Goal: Task Accomplishment & Management: Use online tool/utility

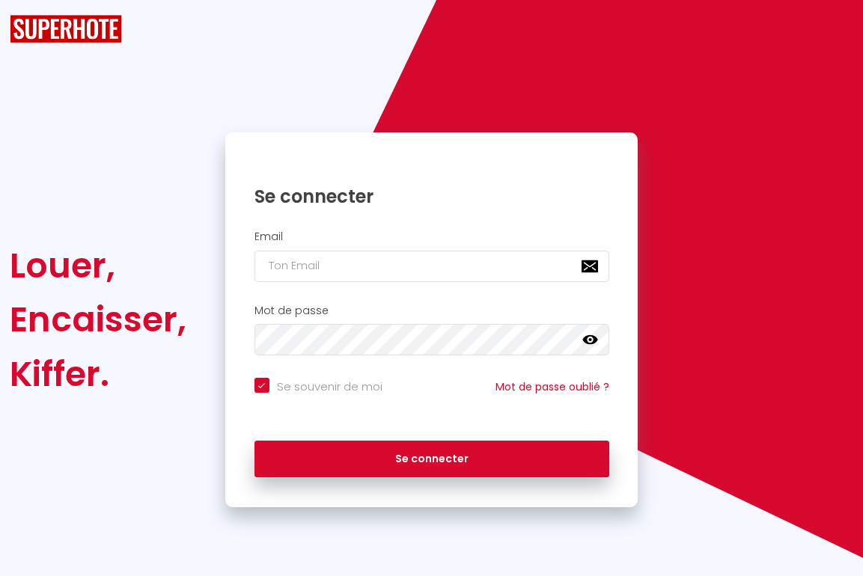
checkbox input "true"
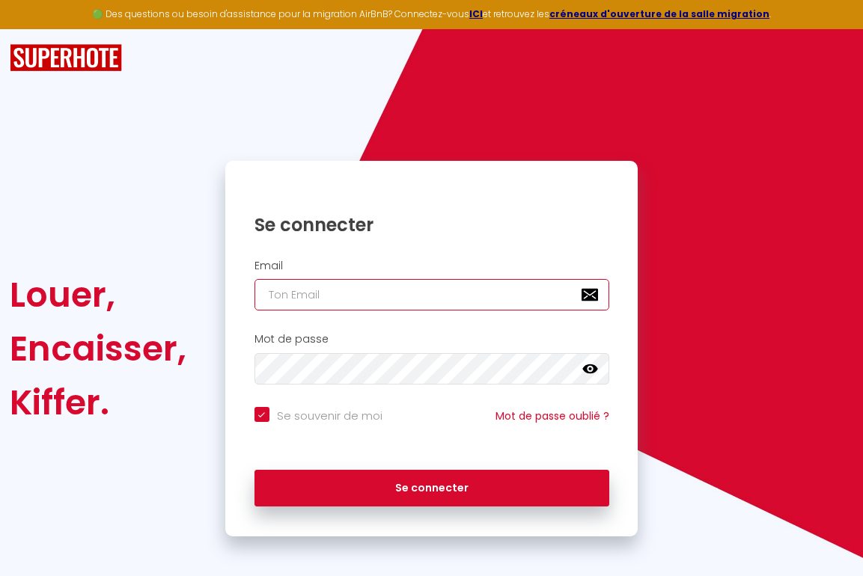
click at [355, 291] on input "email" at bounding box center [431, 294] width 355 height 31
paste input "[EMAIL_ADDRESS][DOMAIN_NAME]"
type input "[EMAIL_ADDRESS][DOMAIN_NAME]"
checkbox input "true"
type input "[EMAIL_ADDRESS][DOMAIN_NAME]"
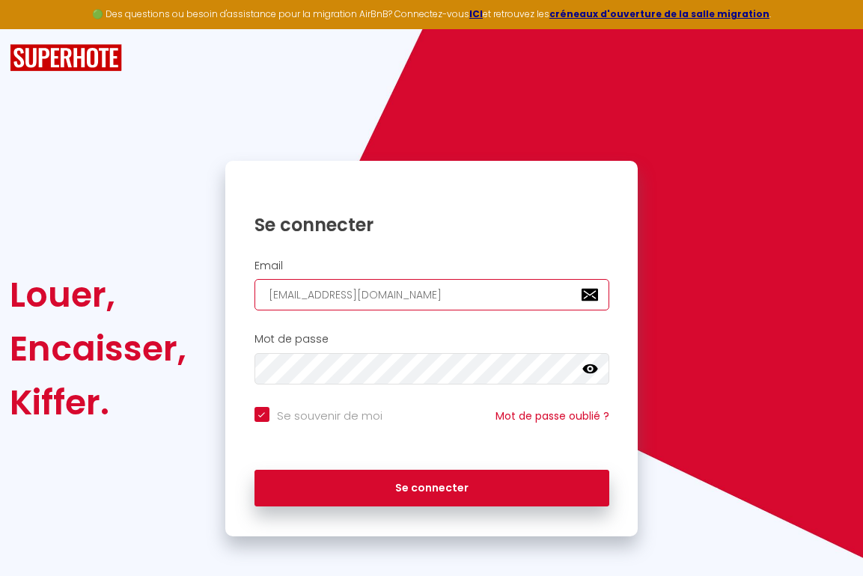
click at [254, 470] on button "Se connecter" at bounding box center [431, 488] width 355 height 37
checkbox input "true"
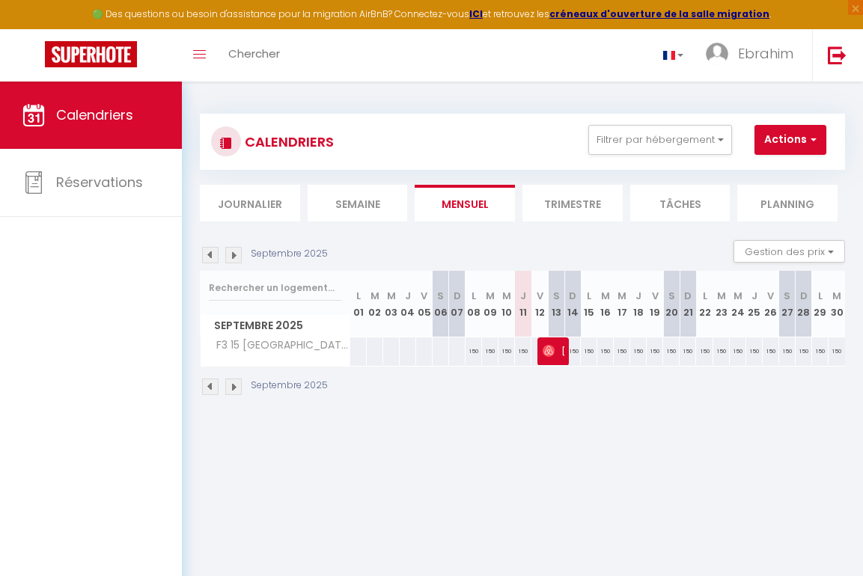
click at [235, 257] on img at bounding box center [233, 255] width 16 height 16
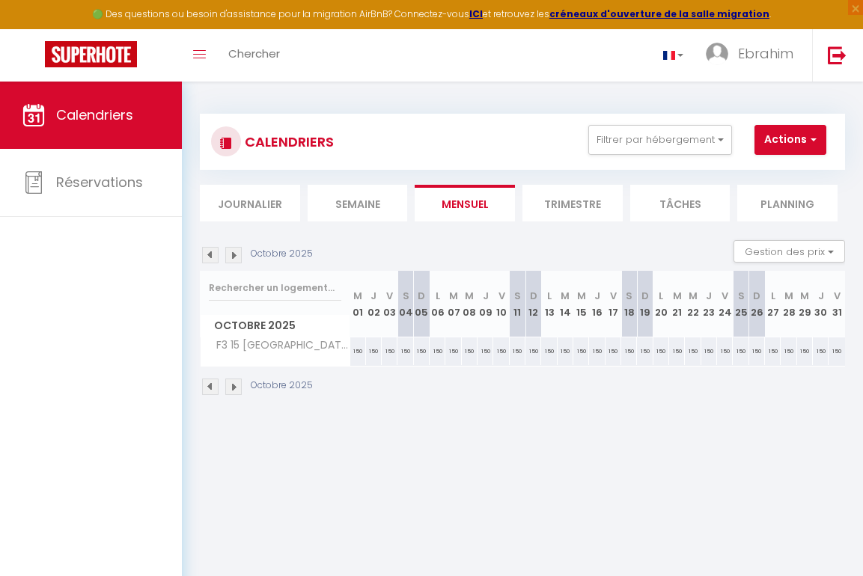
click at [235, 257] on img at bounding box center [233, 255] width 16 height 16
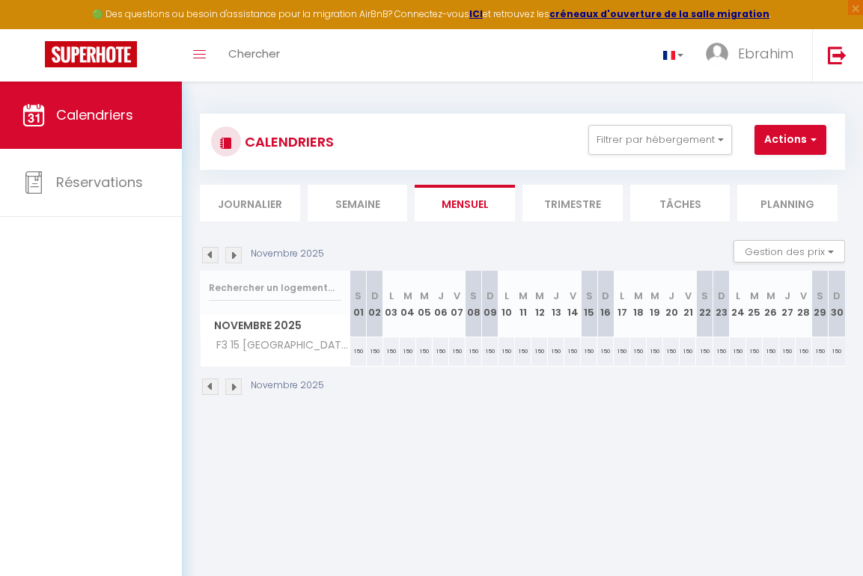
click at [235, 257] on img at bounding box center [233, 255] width 16 height 16
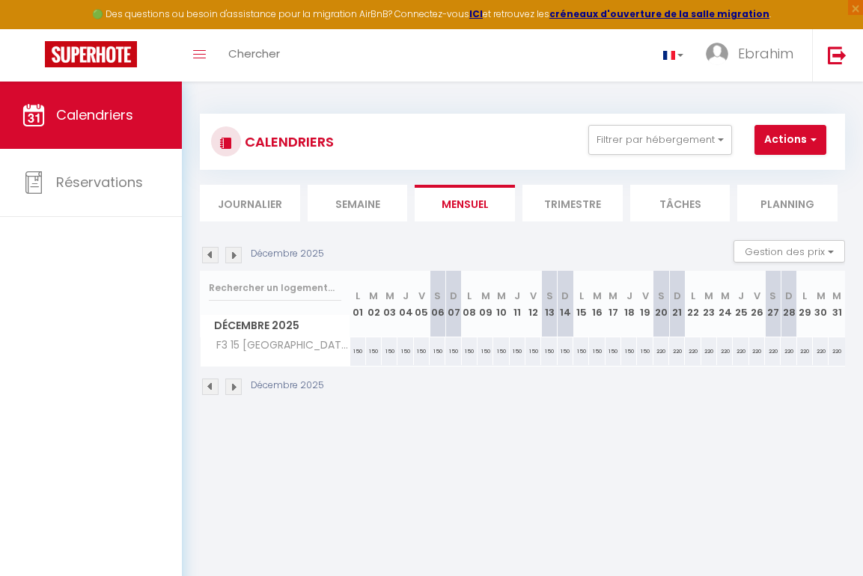
click at [235, 257] on img at bounding box center [233, 255] width 16 height 16
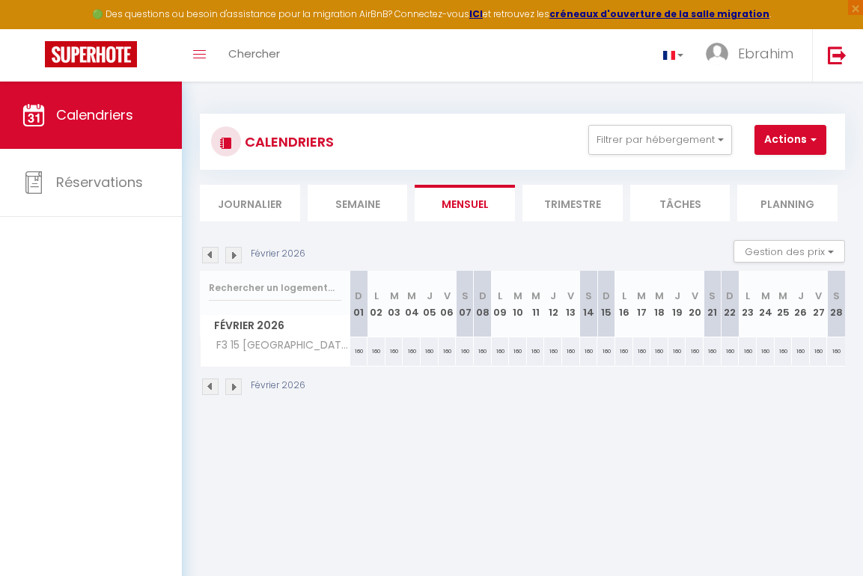
click at [235, 257] on img at bounding box center [233, 255] width 16 height 16
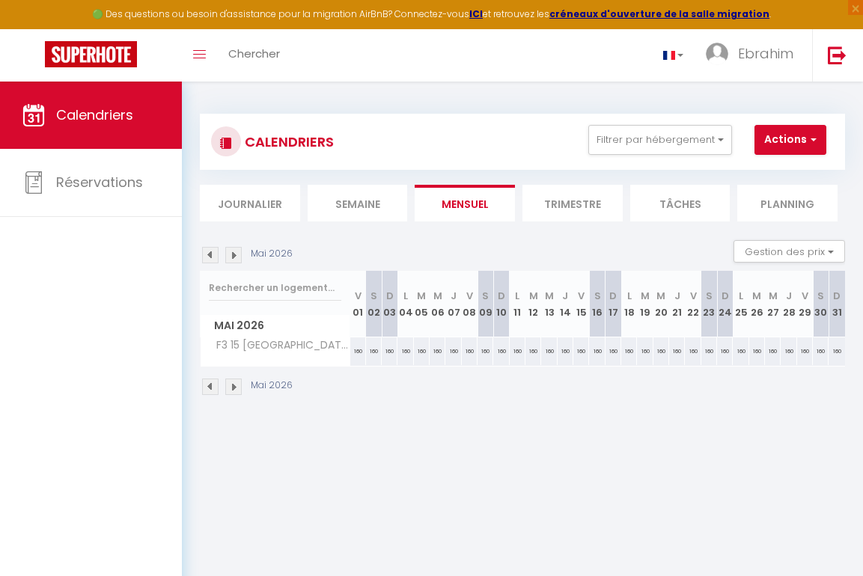
click at [235, 257] on img at bounding box center [233, 255] width 16 height 16
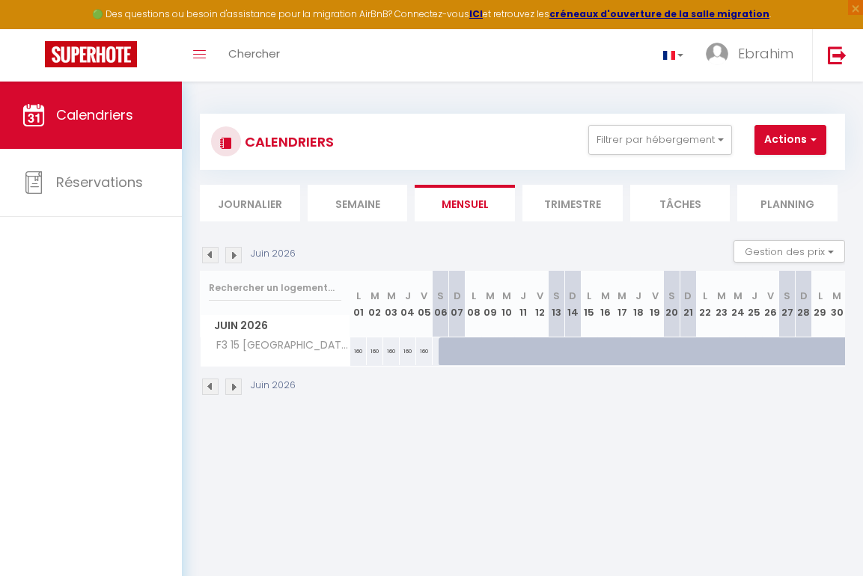
click at [210, 256] on img at bounding box center [210, 255] width 16 height 16
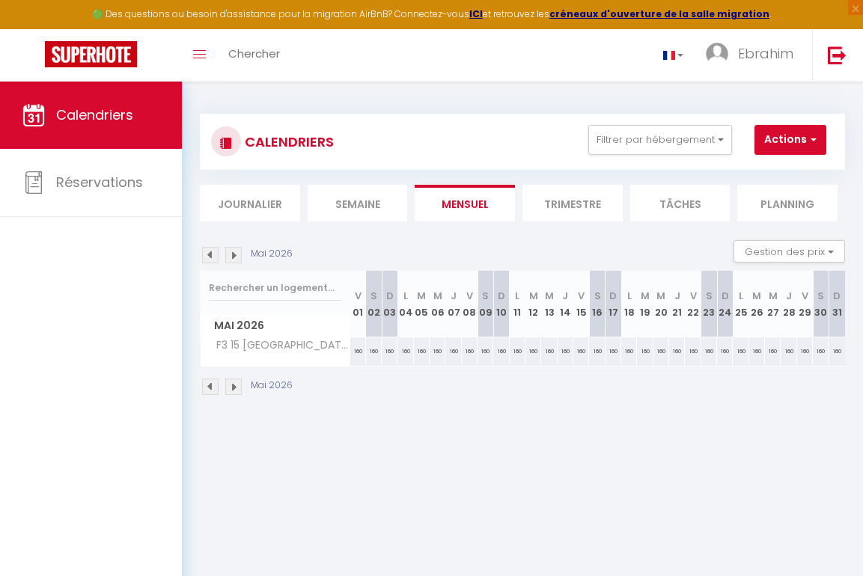
click at [210, 256] on img at bounding box center [210, 255] width 16 height 16
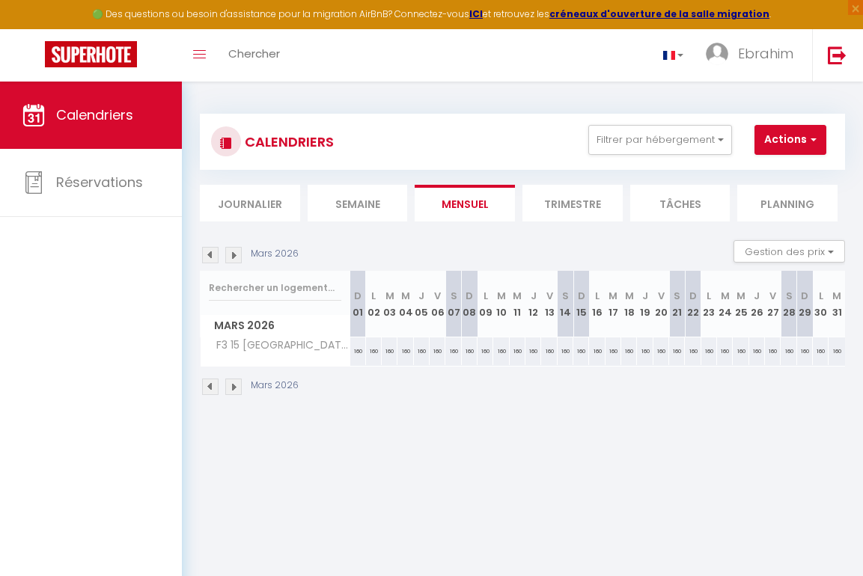
click at [210, 256] on img at bounding box center [210, 255] width 16 height 16
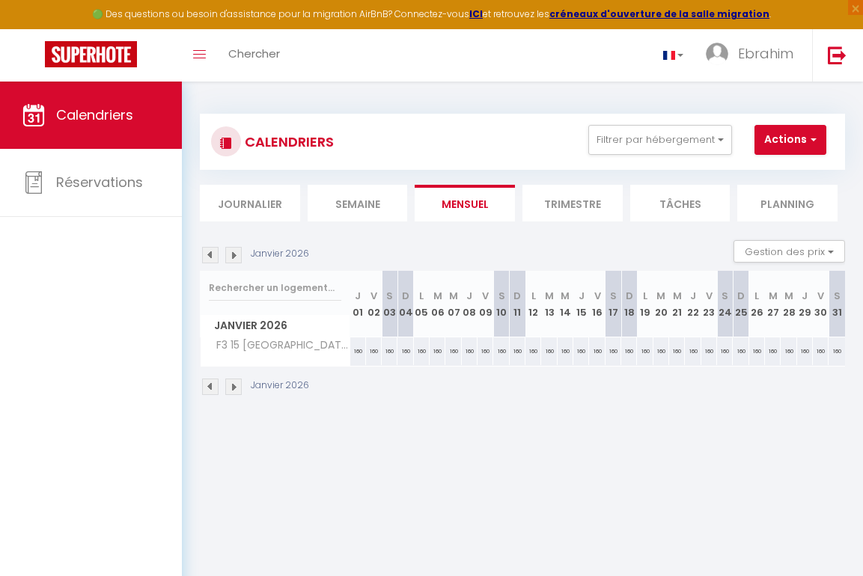
click at [210, 256] on img at bounding box center [210, 255] width 16 height 16
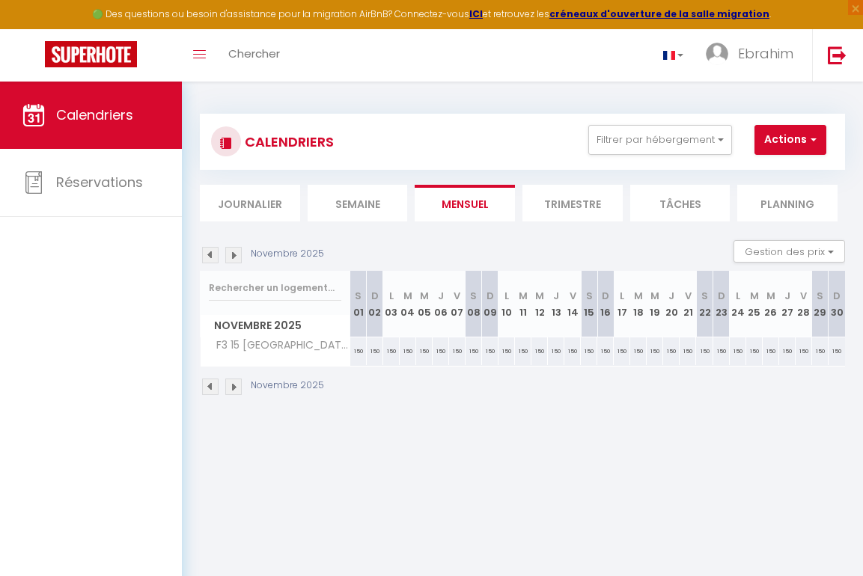
click at [211, 251] on img at bounding box center [210, 255] width 16 height 16
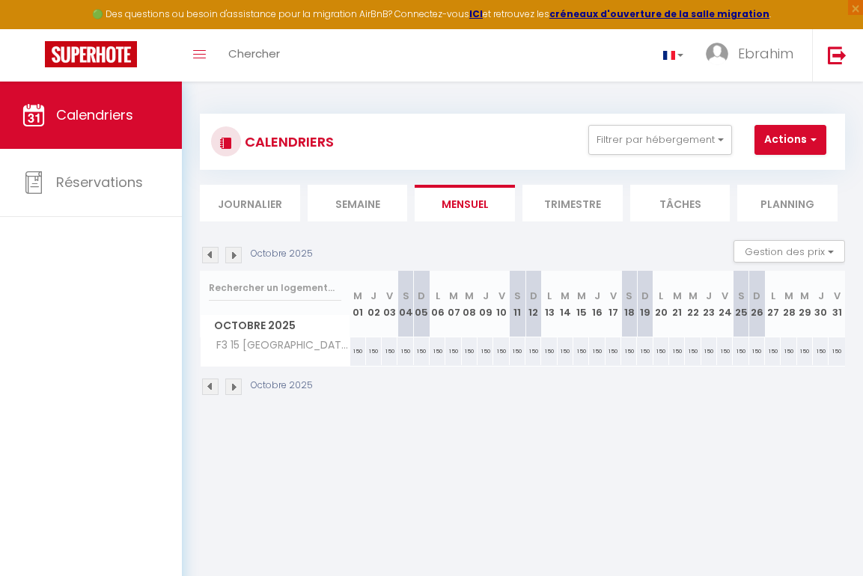
click at [211, 251] on img at bounding box center [210, 255] width 16 height 16
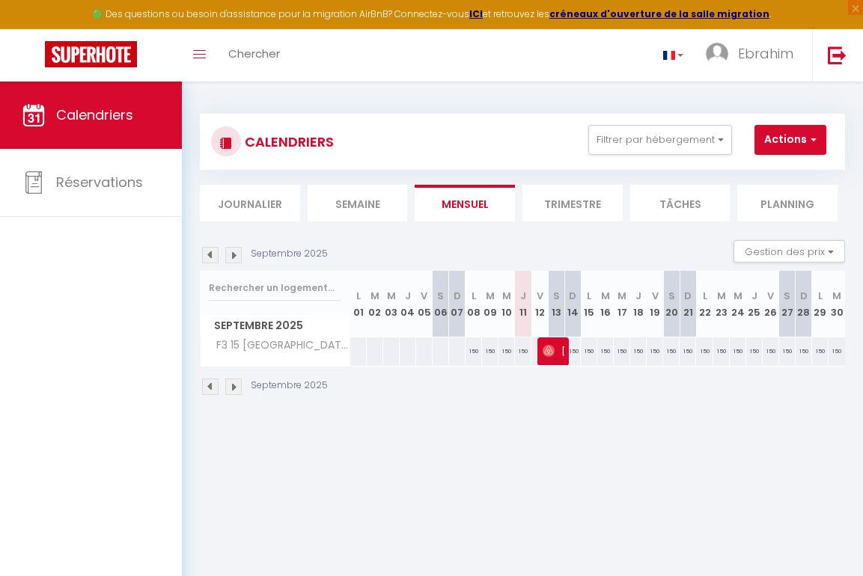
click at [211, 251] on img at bounding box center [210, 255] width 16 height 16
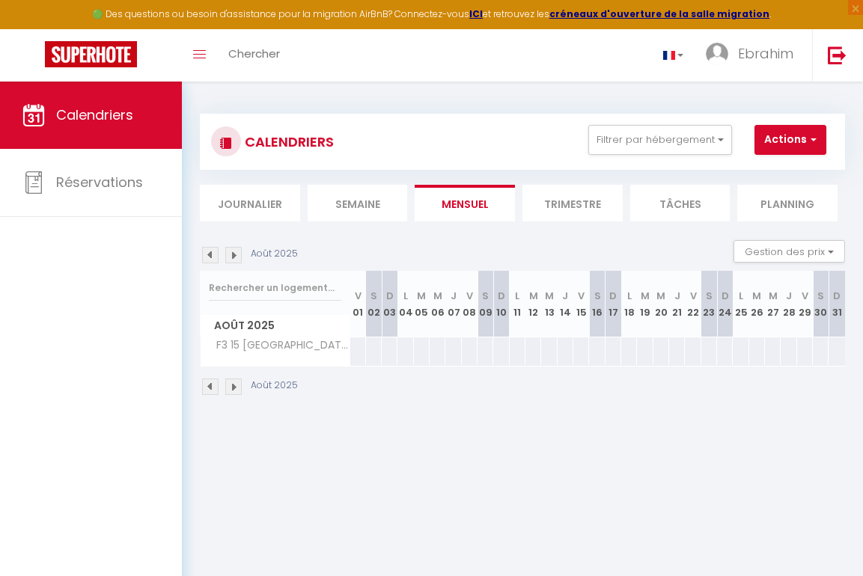
click at [211, 251] on img at bounding box center [210, 255] width 16 height 16
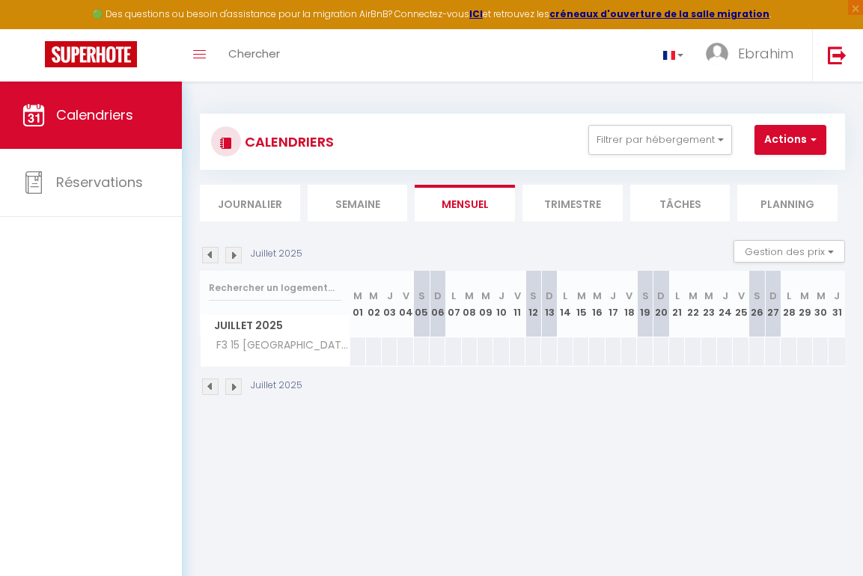
click at [211, 251] on img at bounding box center [210, 255] width 16 height 16
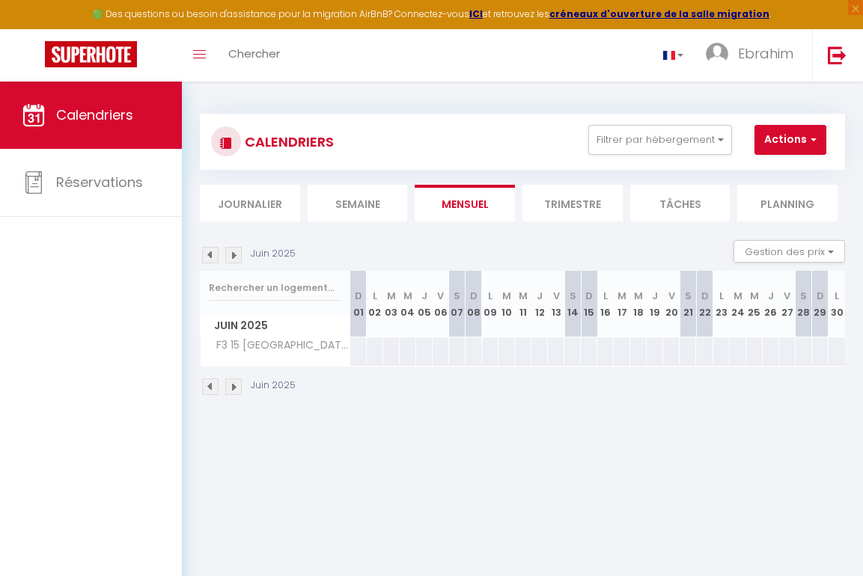
click at [211, 251] on img at bounding box center [210, 255] width 16 height 16
